Goal: Task Accomplishment & Management: Use online tool/utility

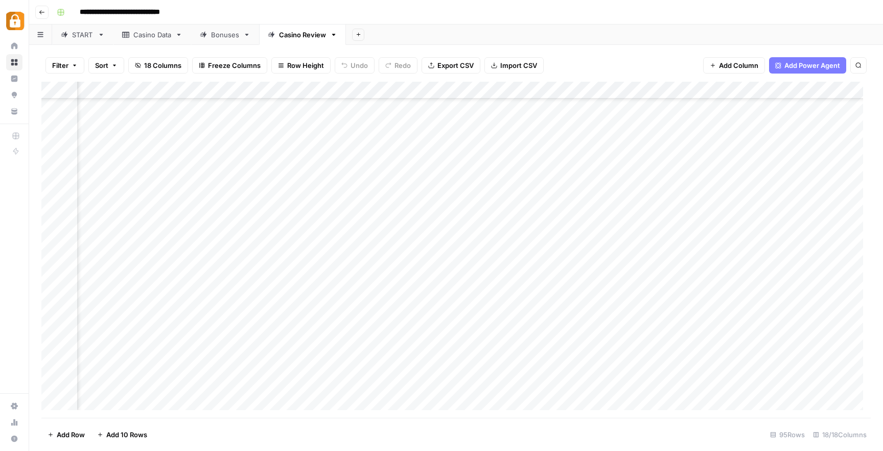
scroll to position [1348, 1185]
click at [464, 11] on div "**********" at bounding box center [463, 12] width 820 height 16
click at [155, 35] on div "Casino Data" at bounding box center [152, 35] width 38 height 10
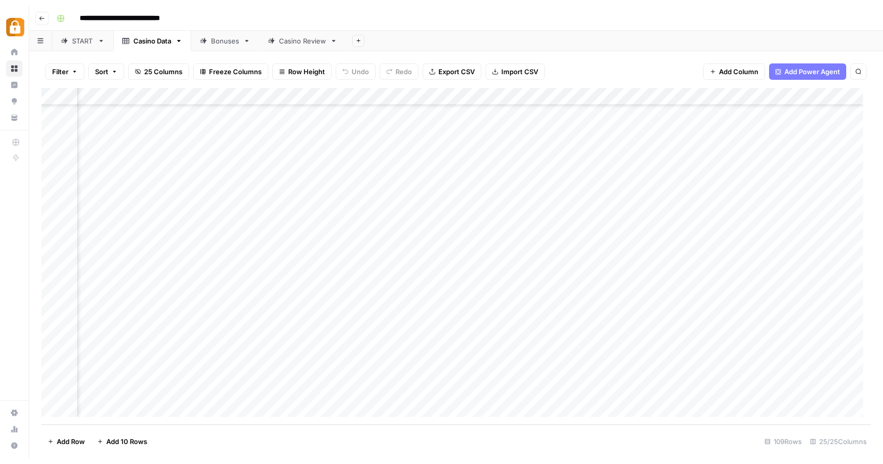
scroll to position [1599, 1858]
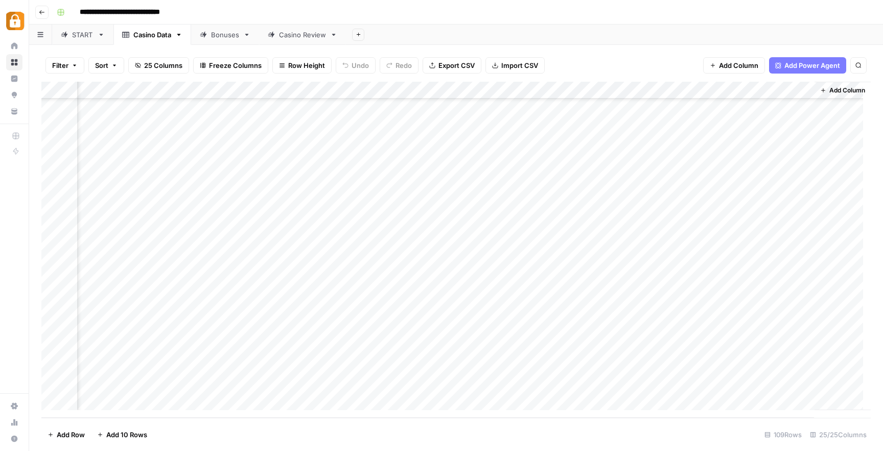
click at [228, 381] on div "Add Column" at bounding box center [456, 250] width 830 height 336
drag, startPoint x: 216, startPoint y: 396, endPoint x: 98, endPoint y: 374, distance: 119.6
click at [98, 374] on body "**********" at bounding box center [441, 225] width 883 height 451
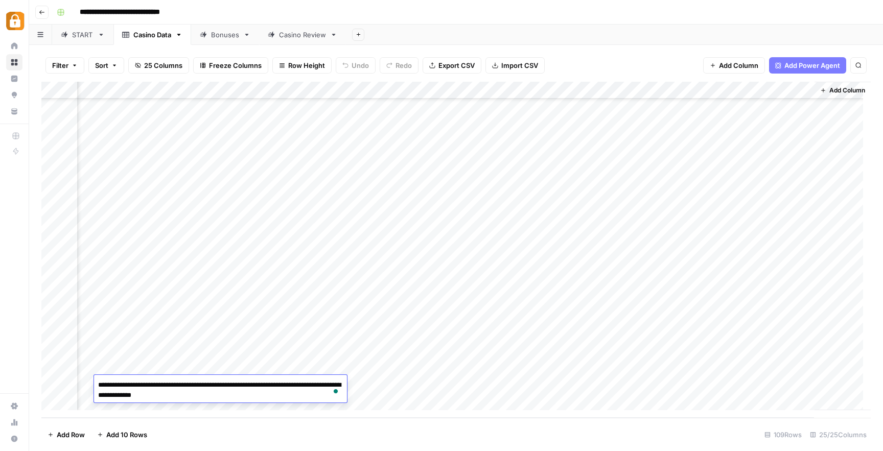
click at [286, 16] on div "**********" at bounding box center [463, 12] width 820 height 16
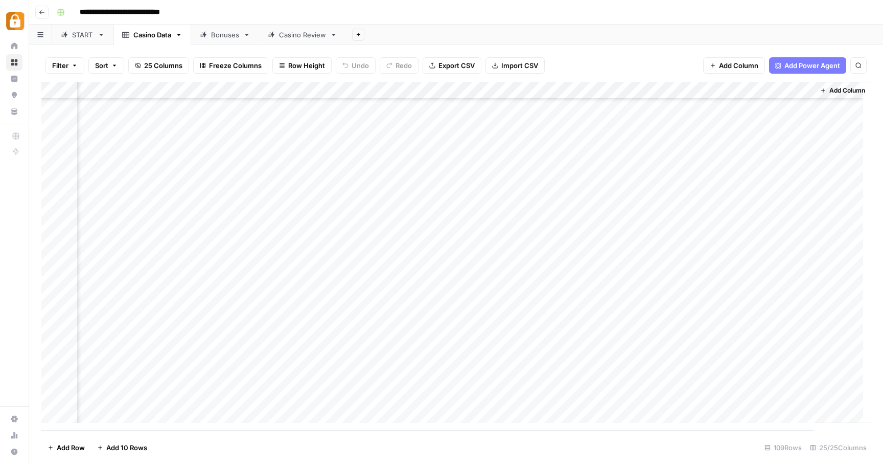
scroll to position [1587, 1858]
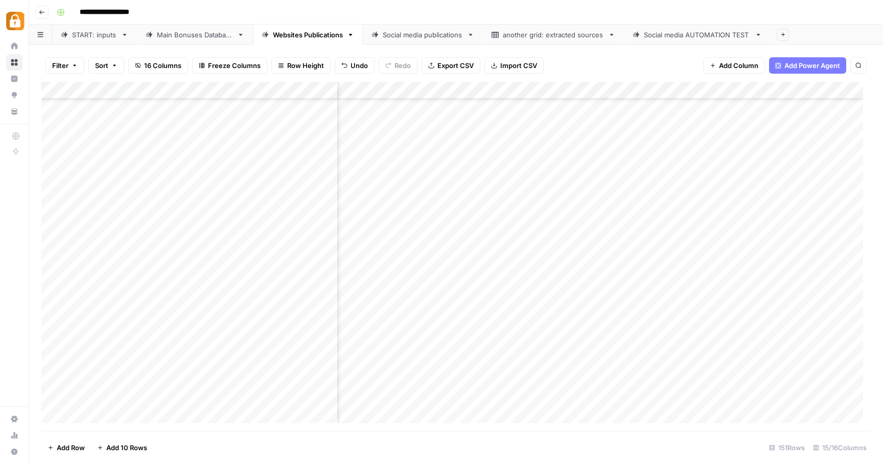
scroll to position [2317, 694]
click at [92, 39] on div "START: inputs" at bounding box center [94, 35] width 45 height 10
click at [209, 401] on div "Add Column" at bounding box center [456, 256] width 830 height 349
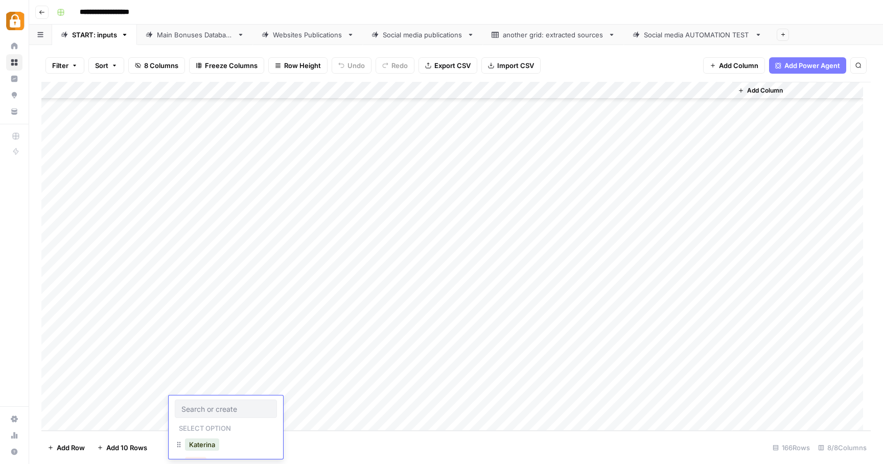
scroll to position [117, 0]
click at [201, 421] on button "[PERSON_NAME]" at bounding box center [216, 420] width 63 height 12
click at [266, 402] on div "Add Column" at bounding box center [456, 256] width 830 height 349
click at [266, 402] on textarea at bounding box center [302, 405] width 164 height 14
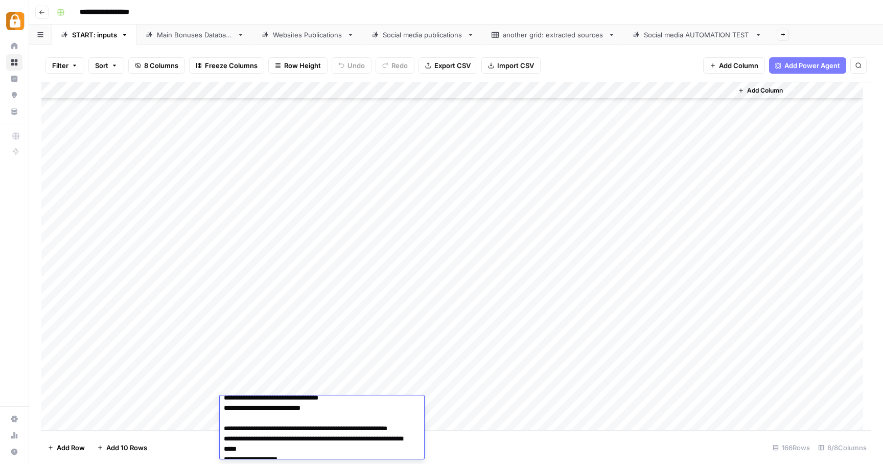
scroll to position [0, 0]
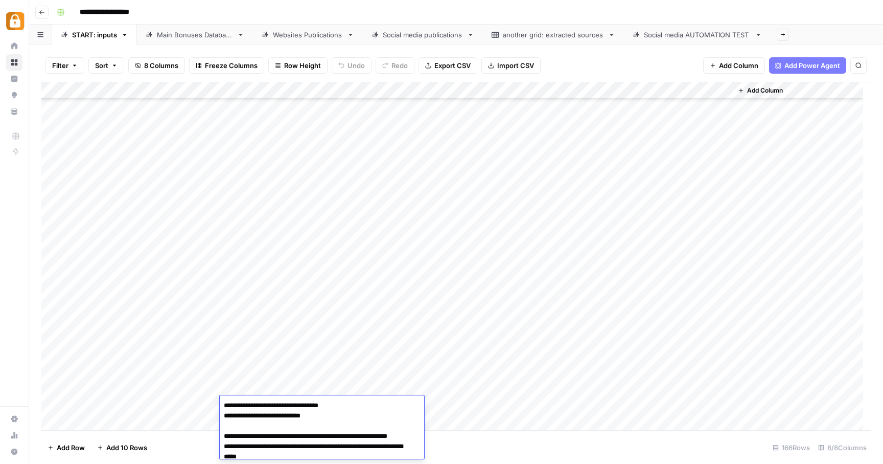
drag, startPoint x: 352, startPoint y: 405, endPoint x: 286, endPoint y: 403, distance: 65.5
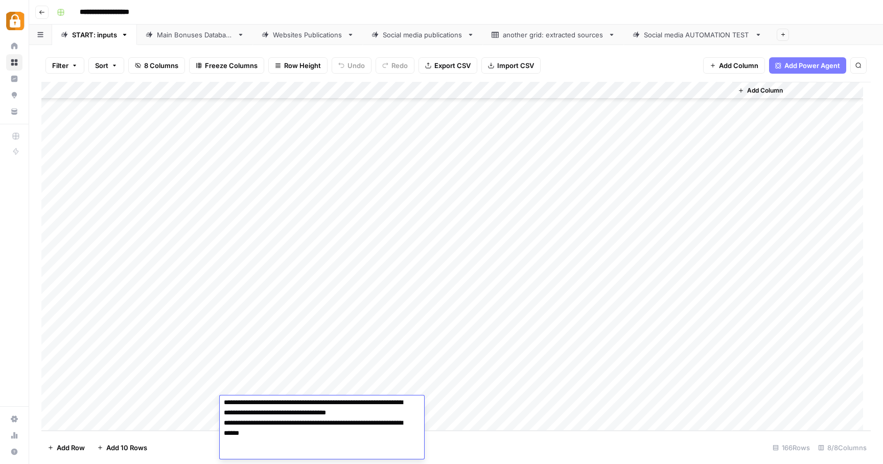
scroll to position [179, 0]
click at [383, 450] on textarea "**********" at bounding box center [318, 338] width 197 height 239
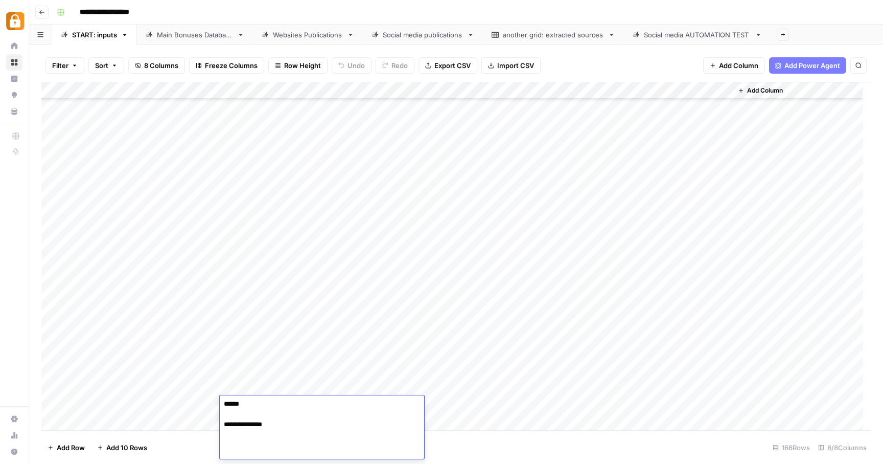
paste textarea "**********"
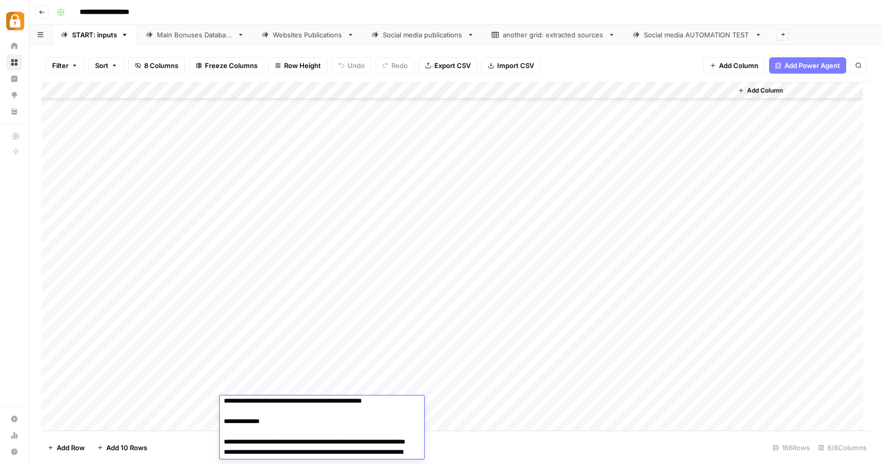
scroll to position [0, 0]
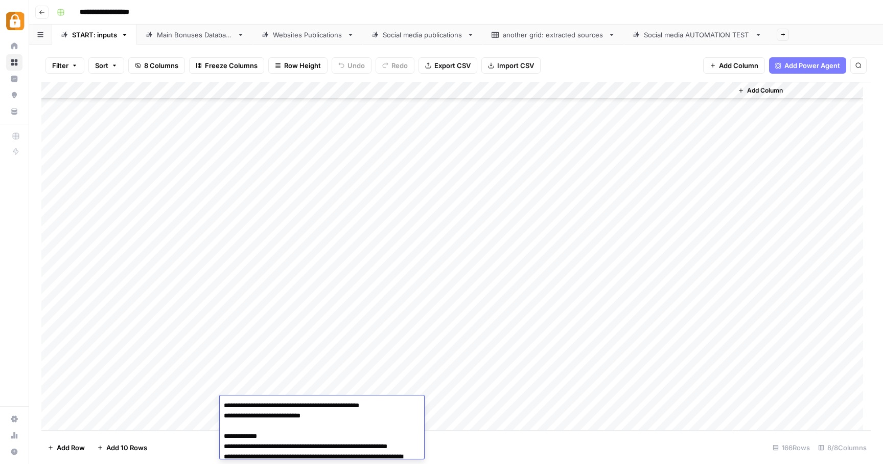
type textarea "**********"
click at [469, 408] on div "Add Column" at bounding box center [456, 256] width 830 height 349
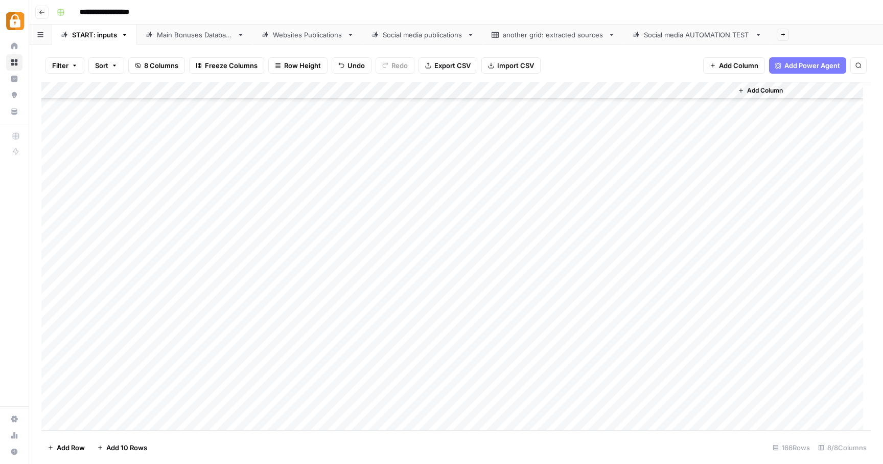
click at [469, 408] on div "Add Column" at bounding box center [456, 256] width 830 height 349
click at [469, 408] on input "text" at bounding box center [466, 408] width 89 height 9
click at [463, 439] on div "Official Site" at bounding box center [448, 445] width 48 height 14
click at [463, 441] on button "Official Site" at bounding box center [447, 445] width 43 height 12
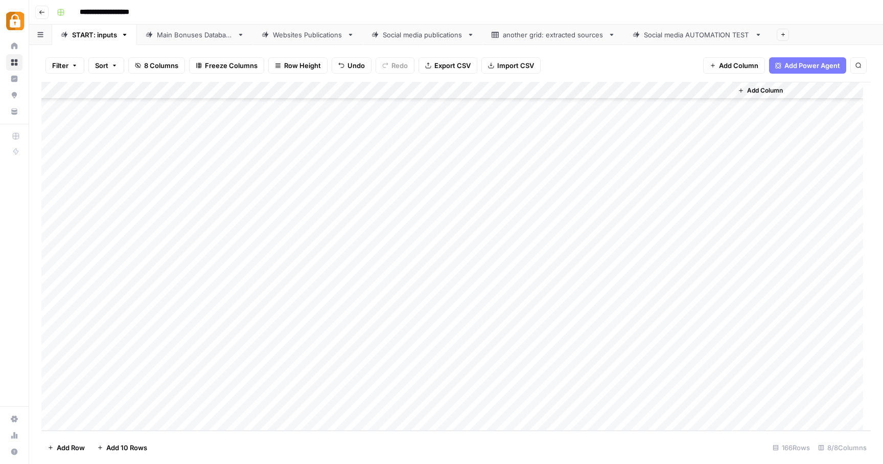
click at [673, 404] on div "Add Column" at bounding box center [456, 256] width 830 height 349
click at [196, 421] on div "Add Column" at bounding box center [456, 256] width 830 height 349
click at [390, 406] on div "Add Column" at bounding box center [456, 256] width 830 height 349
click at [208, 403] on div "Add Column" at bounding box center [456, 256] width 830 height 349
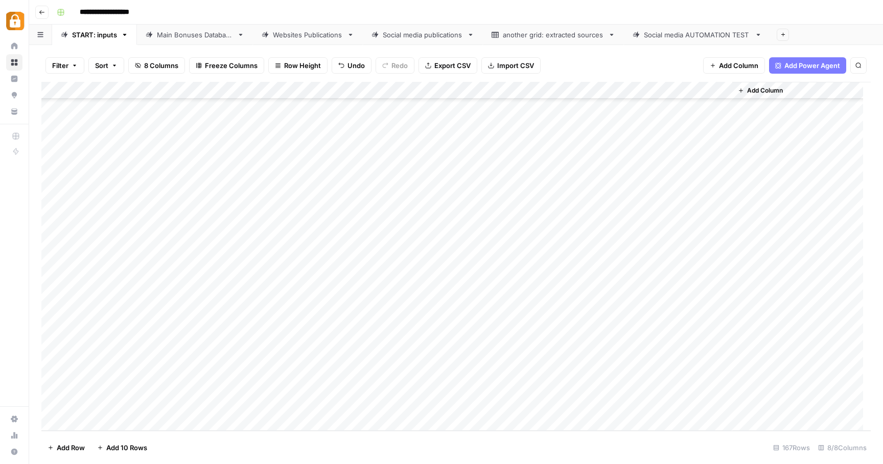
click at [208, 405] on div "Add Column" at bounding box center [456, 256] width 830 height 349
click at [208, 405] on input "text" at bounding box center [225, 408] width 89 height 9
click at [205, 421] on button "[PERSON_NAME]" at bounding box center [216, 420] width 63 height 12
click at [268, 407] on div "Add Column" at bounding box center [456, 256] width 830 height 349
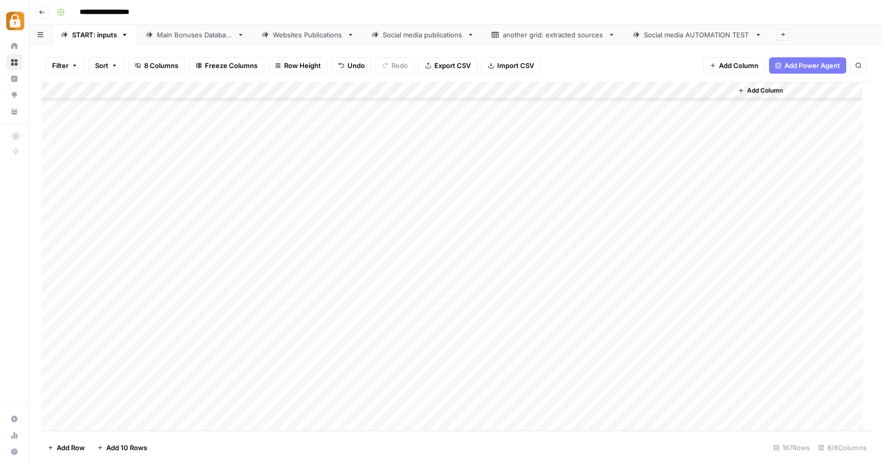
click at [268, 407] on div "Add Column" at bounding box center [456, 256] width 830 height 349
click at [268, 407] on textarea at bounding box center [302, 405] width 164 height 14
type textarea "**********"
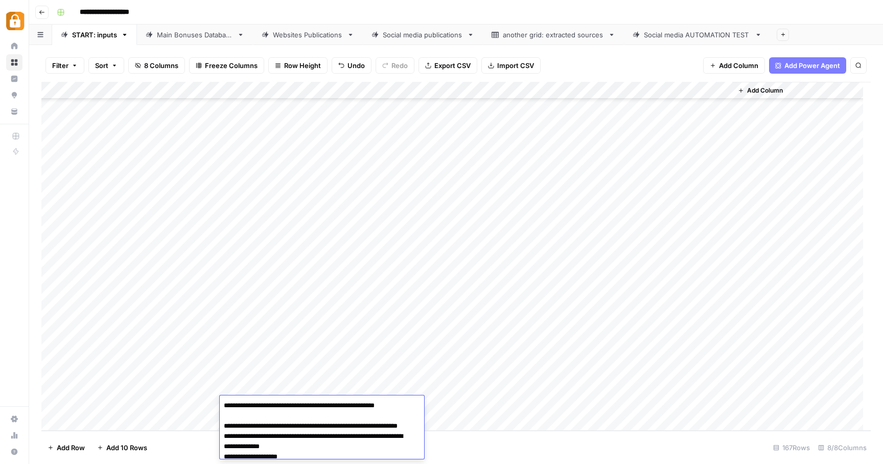
scroll to position [186, 0]
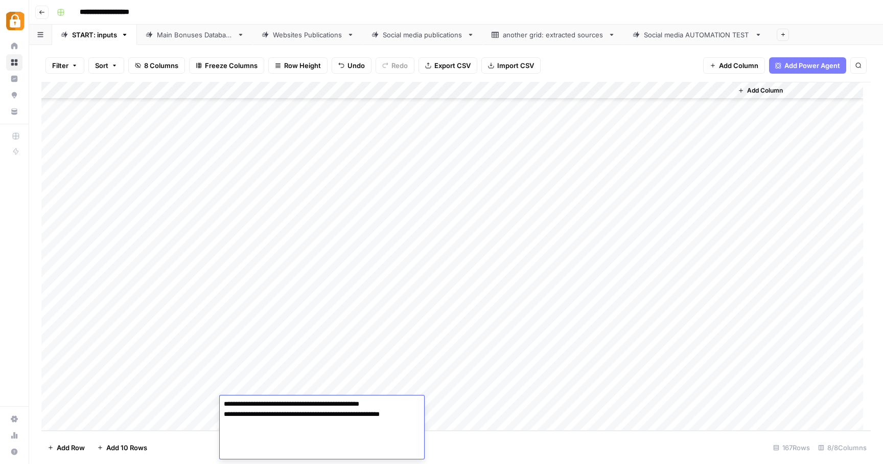
click at [469, 404] on div "Add Column" at bounding box center [456, 256] width 830 height 349
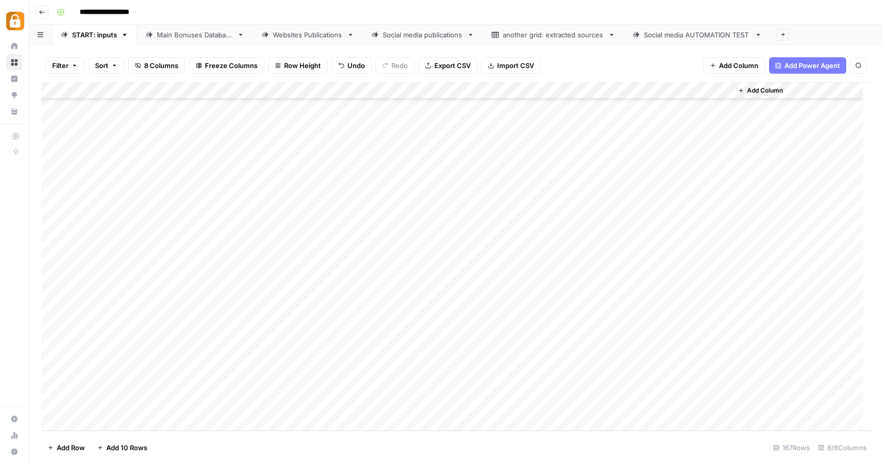
click at [474, 387] on div "Add Column" at bounding box center [456, 256] width 830 height 349
drag, startPoint x: 484, startPoint y: 396, endPoint x: 484, endPoint y: 401, distance: 5.1
click at [484, 401] on div "Add Column" at bounding box center [456, 256] width 830 height 349
click at [678, 403] on div "Add Column" at bounding box center [456, 256] width 830 height 349
click at [200, 34] on div "Main Bonuses Database" at bounding box center [195, 35] width 76 height 10
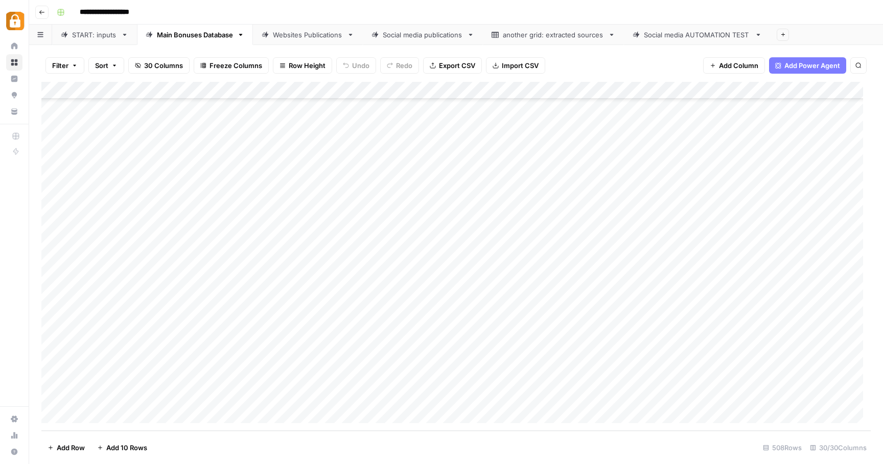
scroll to position [8521, 0]
click at [268, 397] on div "Add Column" at bounding box center [456, 256] width 830 height 349
drag, startPoint x: 268, startPoint y: 397, endPoint x: 245, endPoint y: 396, distance: 22.5
click at [245, 396] on textarea "**********" at bounding box center [287, 398] width 164 height 14
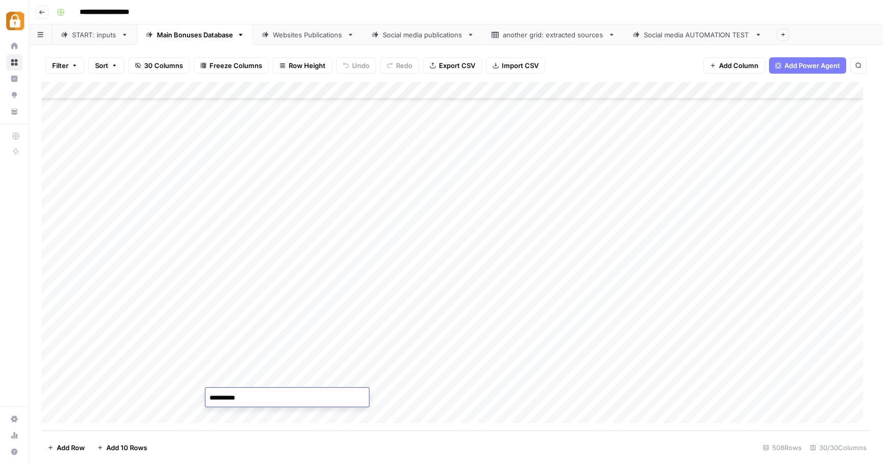
type textarea "*********"
click at [398, 399] on div "Add Column" at bounding box center [456, 256] width 830 height 349
click at [462, 382] on div "Add Column" at bounding box center [456, 256] width 830 height 349
drag, startPoint x: 475, startPoint y: 387, endPoint x: 473, endPoint y: 394, distance: 7.4
click at [473, 394] on div "Add Column" at bounding box center [456, 256] width 830 height 349
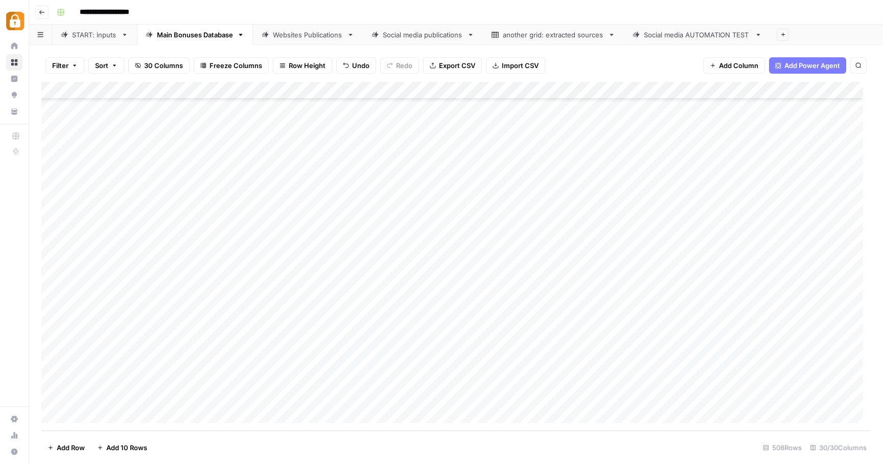
click at [643, 397] on div "Add Column" at bounding box center [456, 256] width 830 height 349
click at [83, 30] on div "START: inputs" at bounding box center [94, 35] width 45 height 10
click at [211, 34] on div "Main Bonuses Database" at bounding box center [195, 35] width 76 height 10
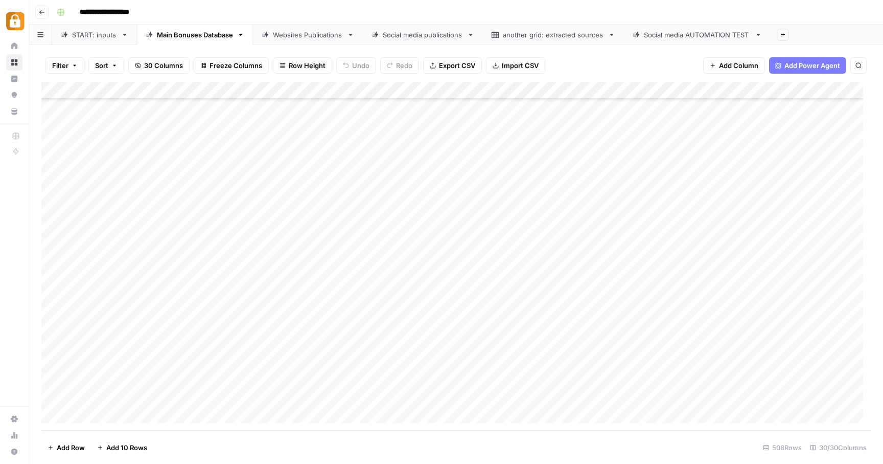
click at [317, 38] on div "Websites Publications" at bounding box center [308, 35] width 70 height 10
click at [676, 397] on div "Add Column" at bounding box center [456, 256] width 830 height 349
click at [99, 40] on link "START: inputs" at bounding box center [94, 35] width 85 height 20
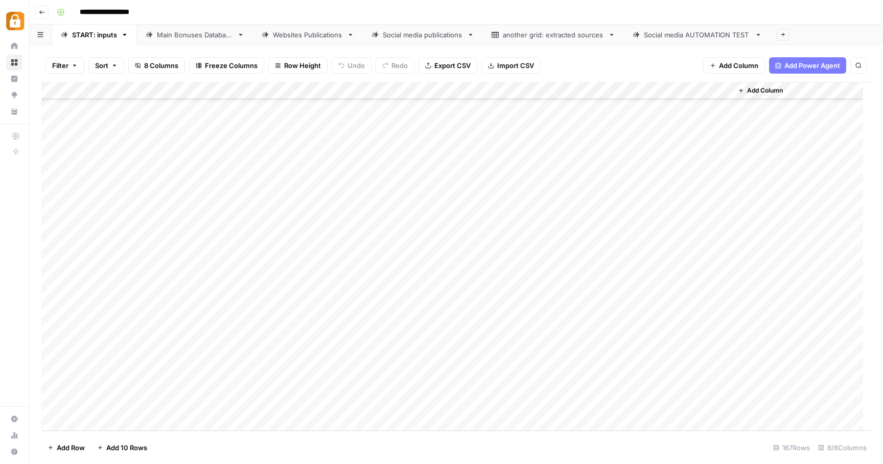
click at [207, 36] on div "Main Bonuses Database" at bounding box center [195, 35] width 76 height 10
click at [359, 380] on div "Add Column" at bounding box center [456, 256] width 830 height 349
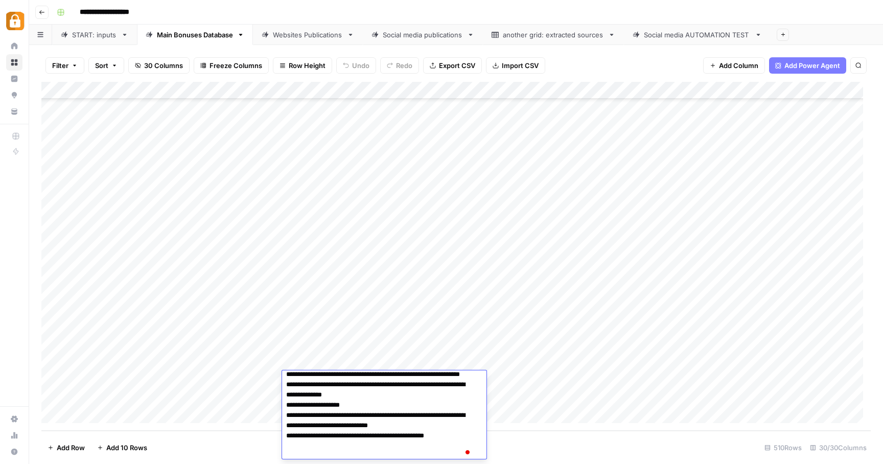
scroll to position [31, 0]
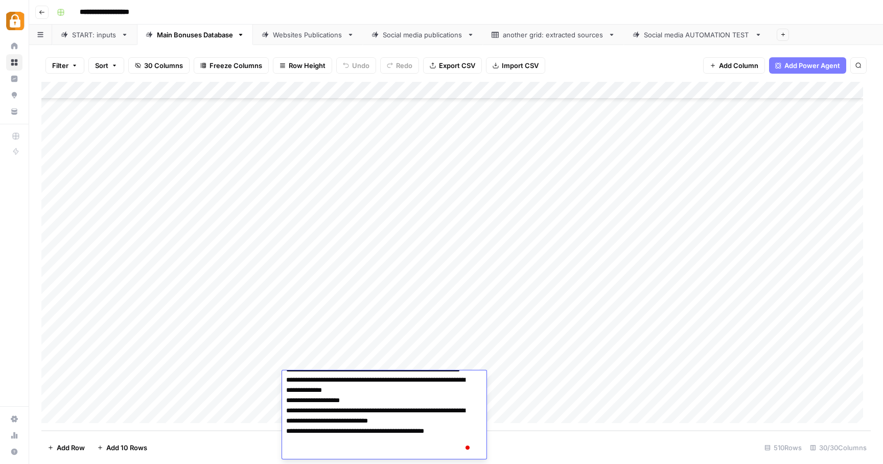
click at [518, 371] on div "Add Column" at bounding box center [456, 256] width 830 height 349
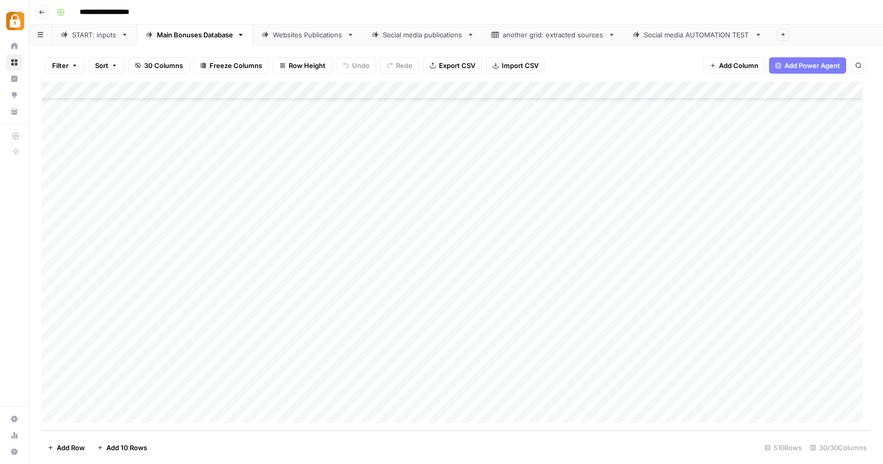
click at [333, 400] on div "Add Column" at bounding box center [456, 256] width 830 height 349
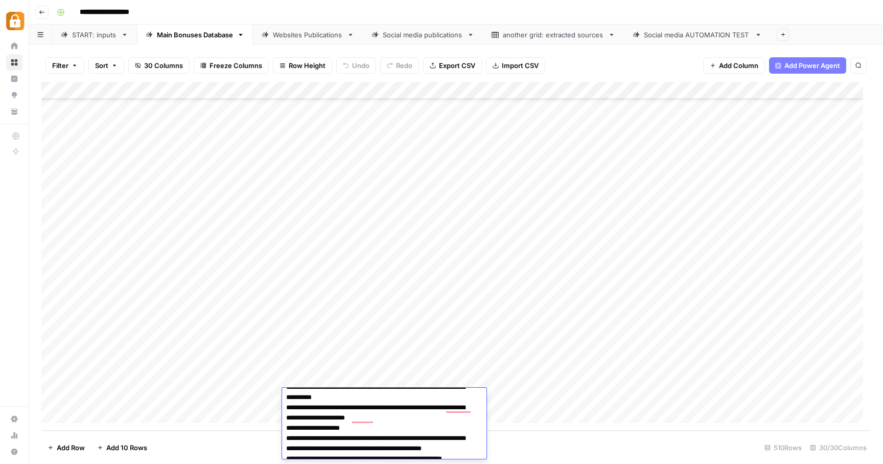
scroll to position [59, 0]
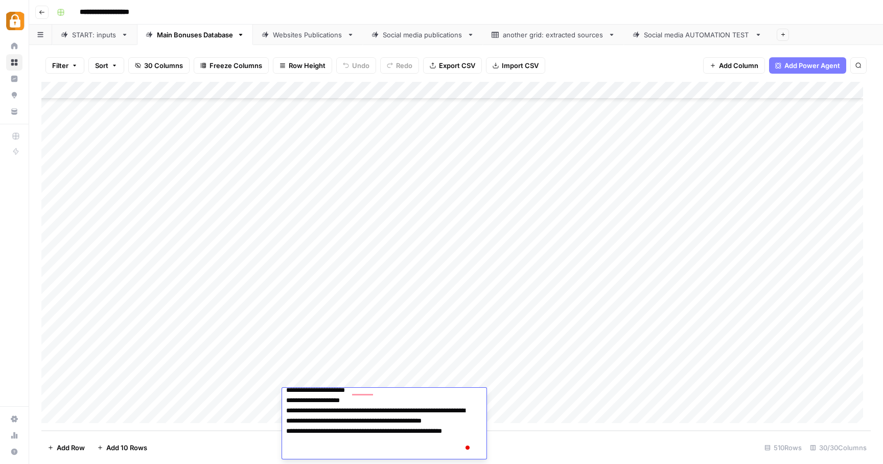
click at [524, 395] on div "Add Column" at bounding box center [456, 256] width 830 height 349
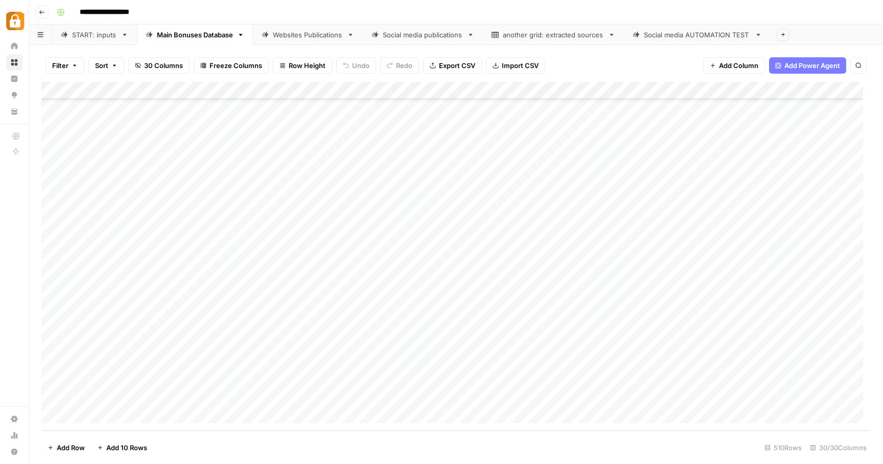
click at [428, 363] on div "Add Column" at bounding box center [456, 256] width 830 height 349
drag, startPoint x: 476, startPoint y: 370, endPoint x: 475, endPoint y: 398, distance: 28.1
click at [475, 398] on div "Add Column" at bounding box center [456, 256] width 830 height 349
click at [647, 377] on div "Add Column" at bounding box center [456, 256] width 830 height 349
click at [643, 396] on div "Add Column" at bounding box center [456, 256] width 830 height 349
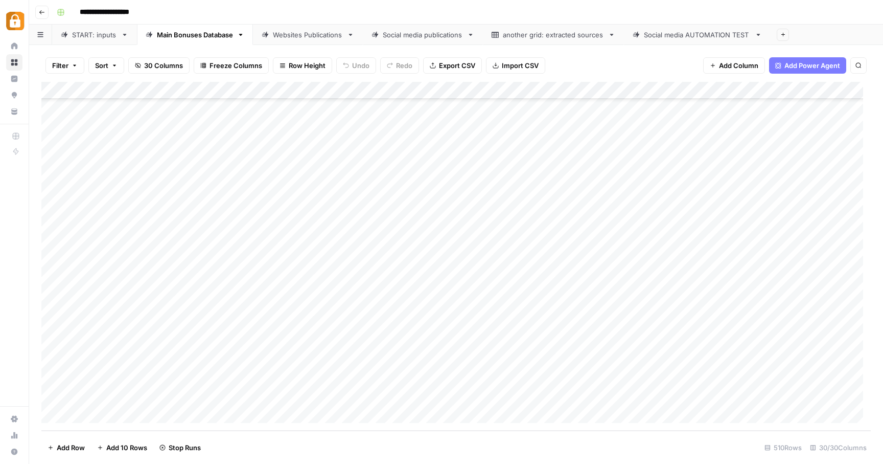
click at [316, 40] on link "Websites Publications" at bounding box center [308, 35] width 110 height 20
click at [215, 39] on div "Main Bonuses Database" at bounding box center [195, 35] width 76 height 10
click at [324, 36] on div "Websites Publications" at bounding box center [308, 35] width 70 height 10
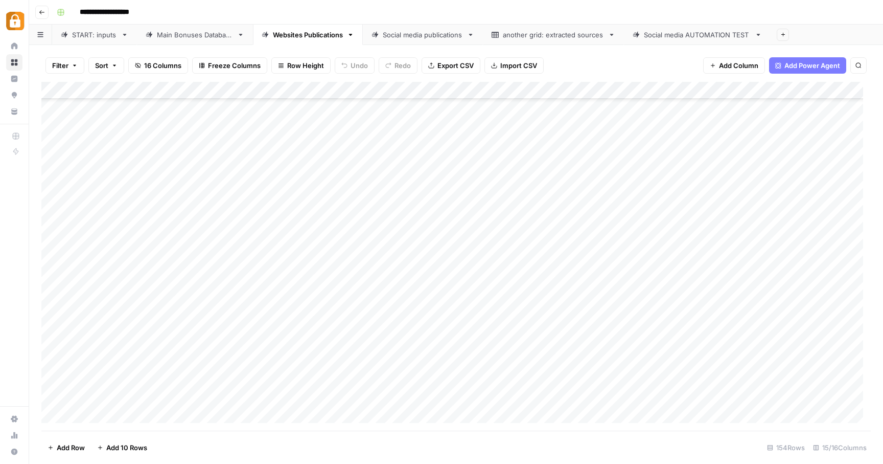
scroll to position [2369, 0]
click at [670, 378] on div "Add Column" at bounding box center [456, 256] width 830 height 349
click at [673, 393] on div "Add Column" at bounding box center [456, 256] width 830 height 349
click at [535, 360] on div "Add Column" at bounding box center [456, 256] width 830 height 349
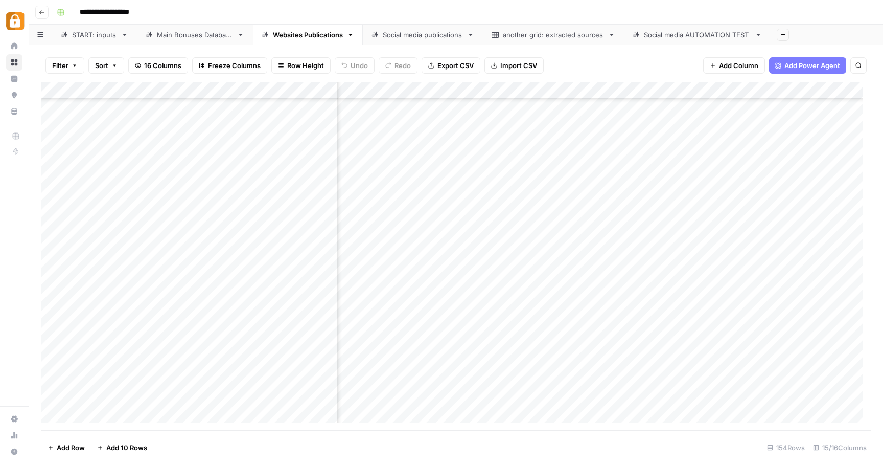
click at [537, 378] on div "Add Column" at bounding box center [456, 256] width 830 height 349
click at [543, 399] on div "Add Column" at bounding box center [456, 256] width 830 height 349
click at [311, 381] on div "Add Column" at bounding box center [456, 256] width 830 height 349
drag, startPoint x: 317, startPoint y: 379, endPoint x: 299, endPoint y: 378, distance: 18.4
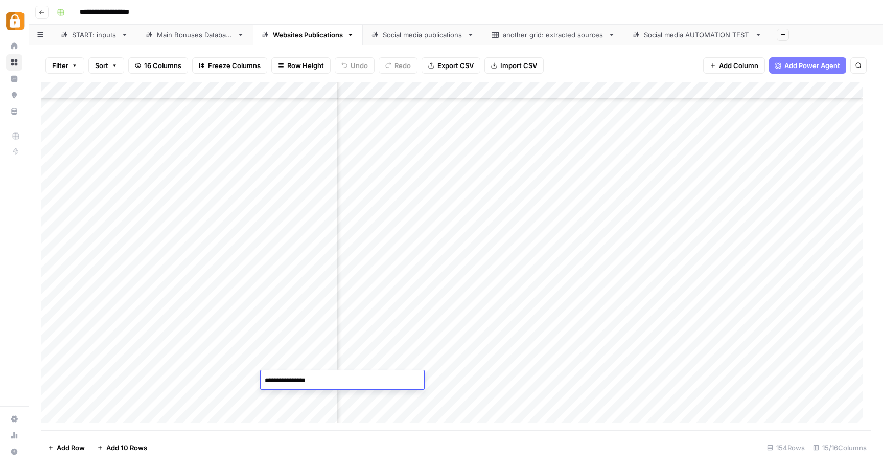
click at [299, 378] on textarea "**********" at bounding box center [343, 380] width 164 height 14
type textarea "*********"
click at [320, 396] on div "Add Column" at bounding box center [456, 256] width 830 height 349
drag, startPoint x: 323, startPoint y: 396, endPoint x: 301, endPoint y: 396, distance: 22.5
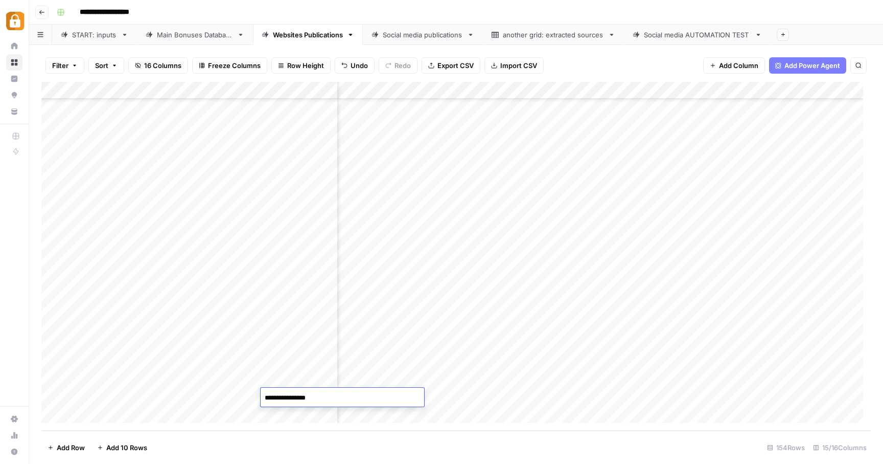
click at [301, 396] on textarea "**********" at bounding box center [343, 398] width 164 height 14
type textarea "*********"
click at [643, 380] on div "Add Column" at bounding box center [456, 256] width 830 height 349
click at [582, 377] on div "Add Column" at bounding box center [456, 256] width 830 height 349
click at [576, 396] on div "Add Column" at bounding box center [456, 256] width 830 height 349
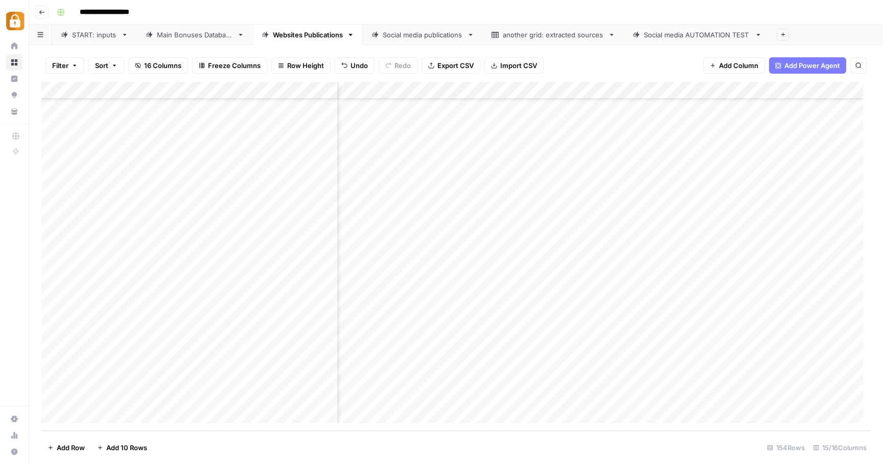
click at [613, 373] on div "Add Column" at bounding box center [456, 256] width 830 height 349
drag, startPoint x: 658, startPoint y: 382, endPoint x: 761, endPoint y: 384, distance: 102.8
click at [761, 384] on body "**********" at bounding box center [441, 232] width 883 height 464
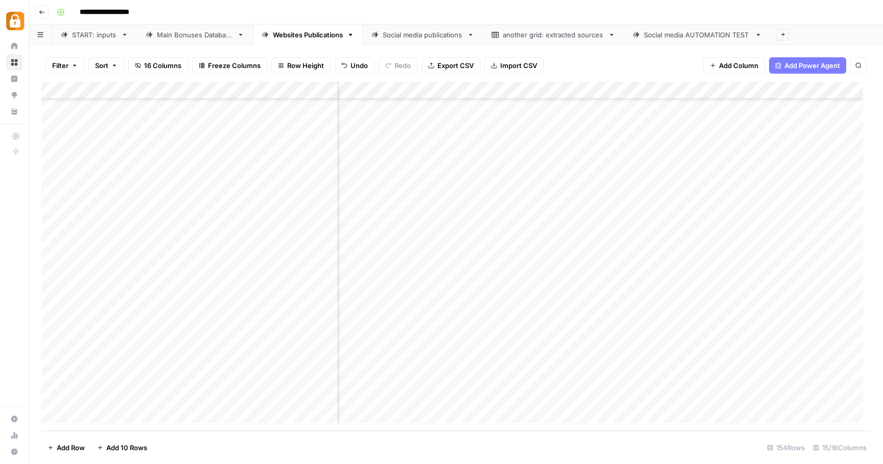
click at [779, 379] on div "Add Column" at bounding box center [456, 256] width 830 height 349
drag, startPoint x: 406, startPoint y: 426, endPoint x: 307, endPoint y: 425, distance: 99.2
click at [307, 425] on div "Add Column" at bounding box center [456, 256] width 830 height 349
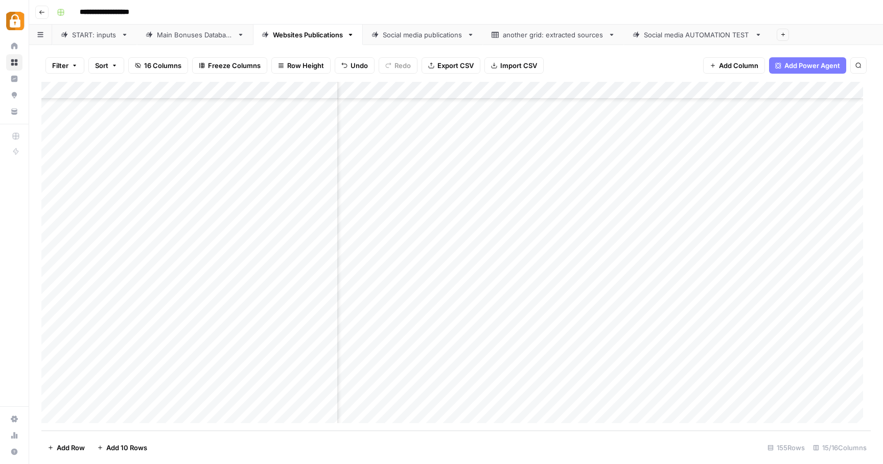
click at [178, 37] on div "Main Bonuses Database" at bounding box center [195, 35] width 76 height 10
click at [267, 383] on div "Add Column" at bounding box center [456, 256] width 830 height 349
drag, startPoint x: 270, startPoint y: 379, endPoint x: 245, endPoint y: 379, distance: 24.5
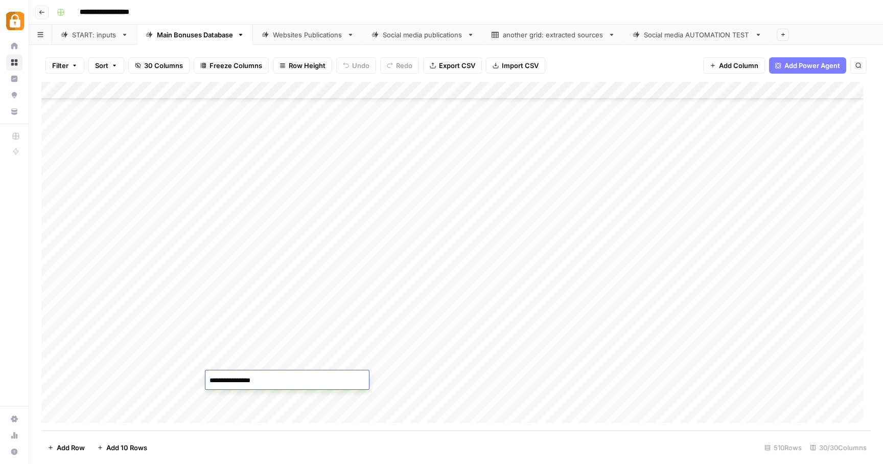
click at [245, 379] on textarea "**********" at bounding box center [287, 380] width 164 height 14
type textarea "*********"
click at [262, 397] on div "Add Column" at bounding box center [456, 256] width 830 height 349
drag, startPoint x: 270, startPoint y: 398, endPoint x: 245, endPoint y: 396, distance: 25.1
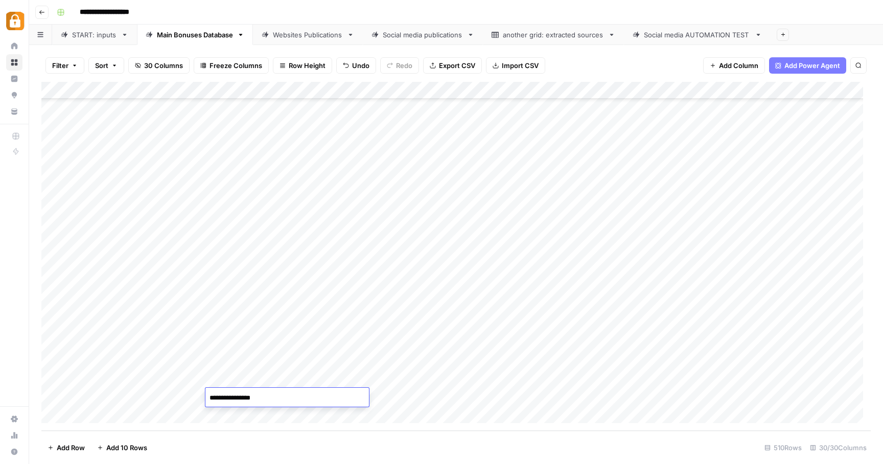
click at [245, 396] on textarea "**********" at bounding box center [287, 398] width 164 height 14
type textarea "*********"
click at [494, 332] on div "Add Column" at bounding box center [456, 256] width 830 height 349
click at [294, 30] on div "Websites Publications" at bounding box center [308, 35] width 70 height 10
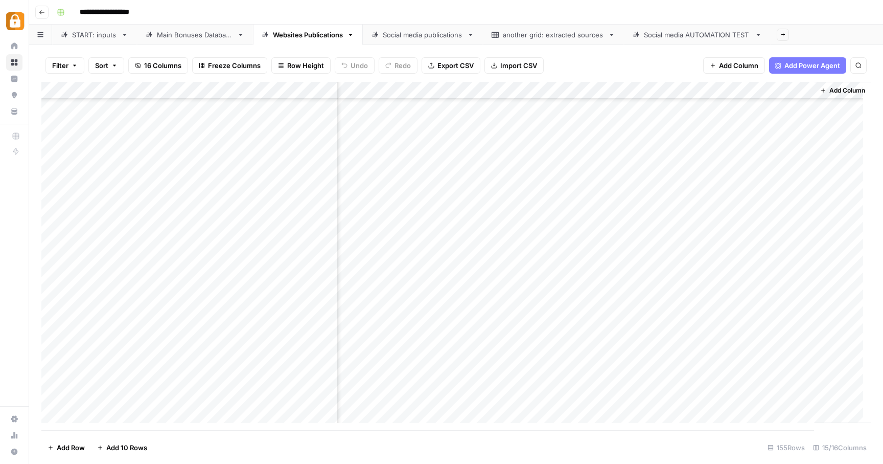
click at [480, 361] on div "Add Column" at bounding box center [456, 256] width 830 height 349
click at [410, 361] on div "Add Column" at bounding box center [456, 256] width 830 height 349
click at [409, 381] on div "Add Column" at bounding box center [456, 256] width 830 height 349
